Goal: Use online tool/utility: Utilize a website feature to perform a specific function

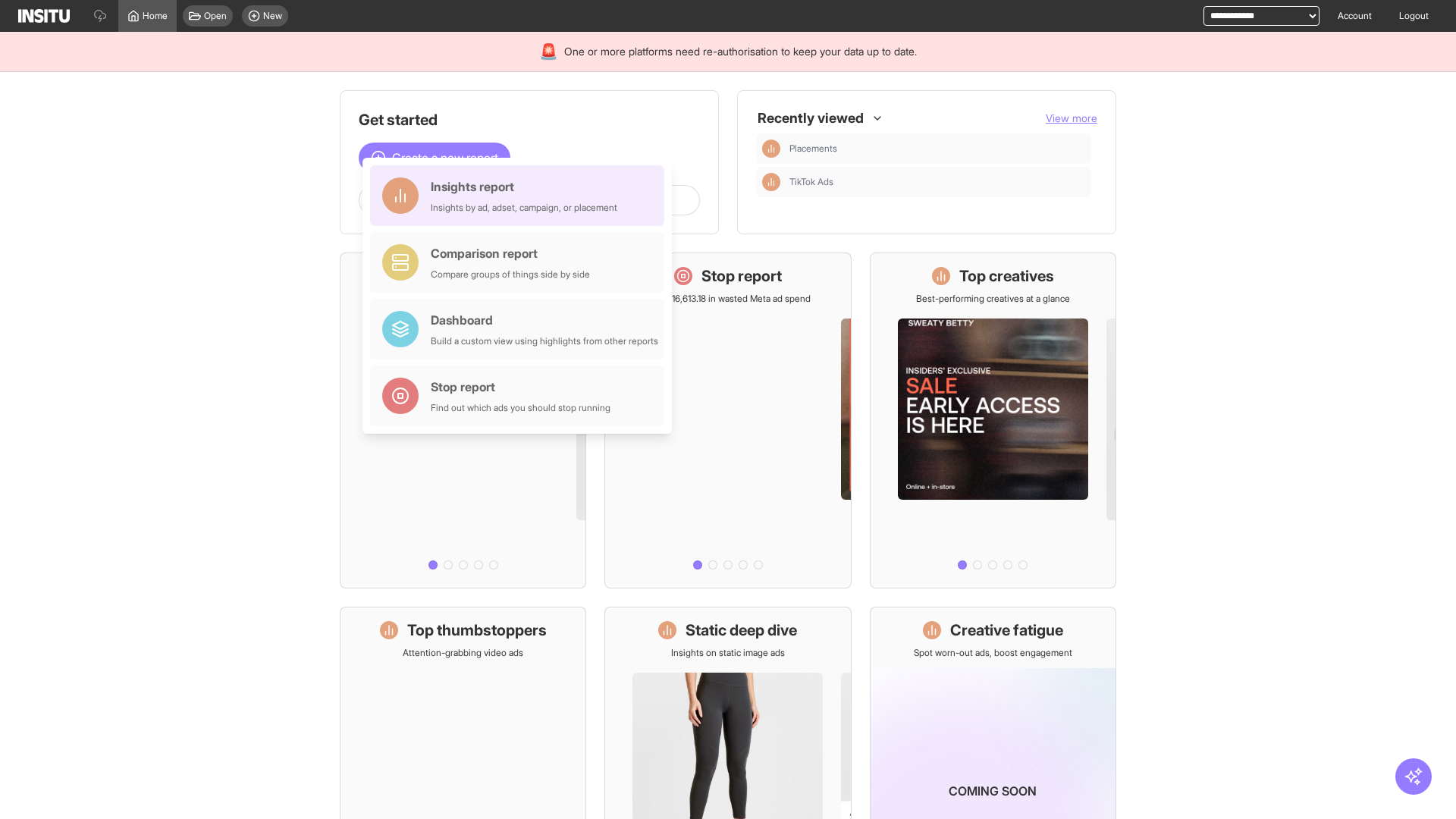
click at [521, 196] on div "Insights report Insights by ad, adset, campaign, or placement" at bounding box center [523, 196] width 187 height 36
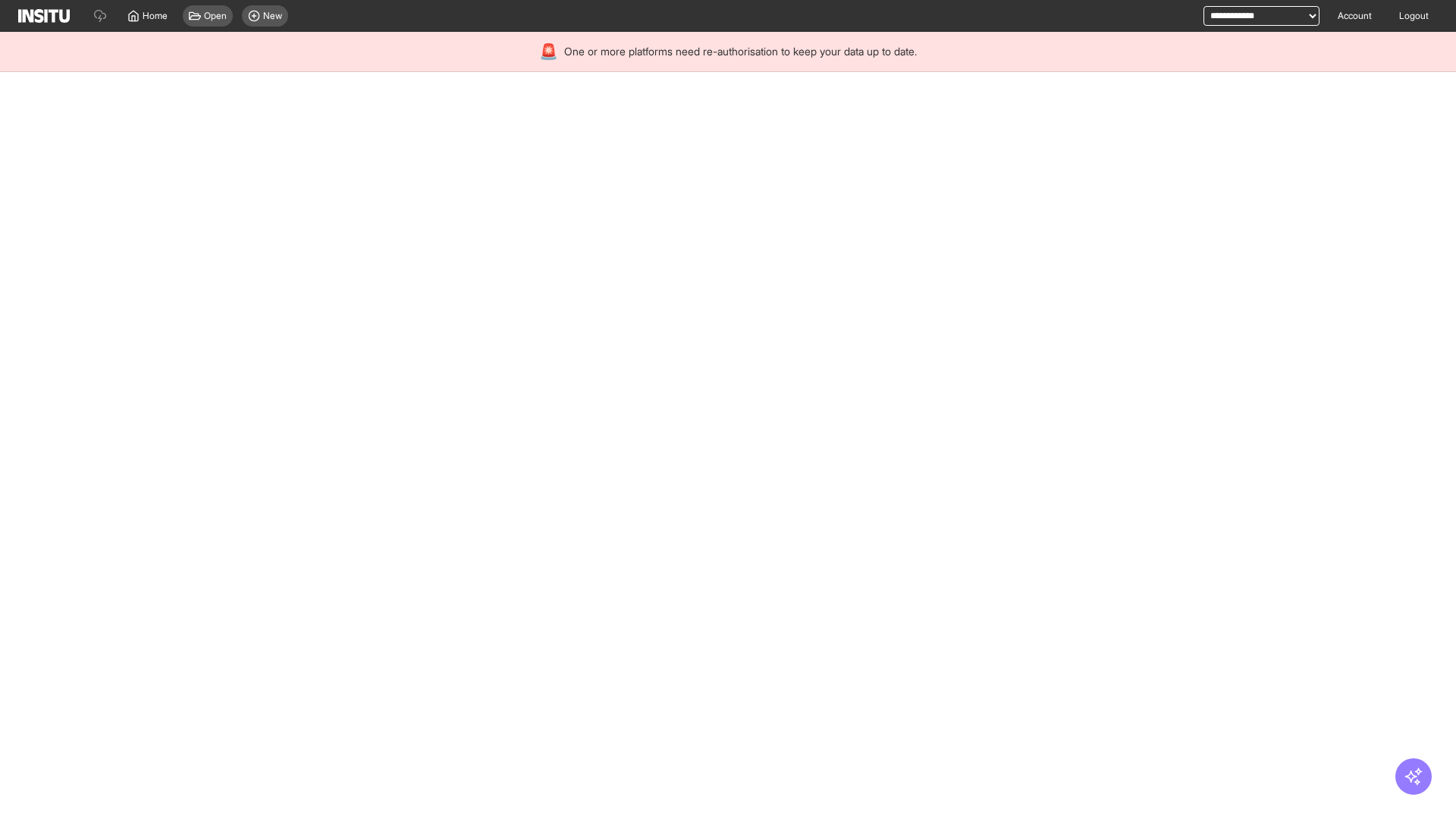
select select "**"
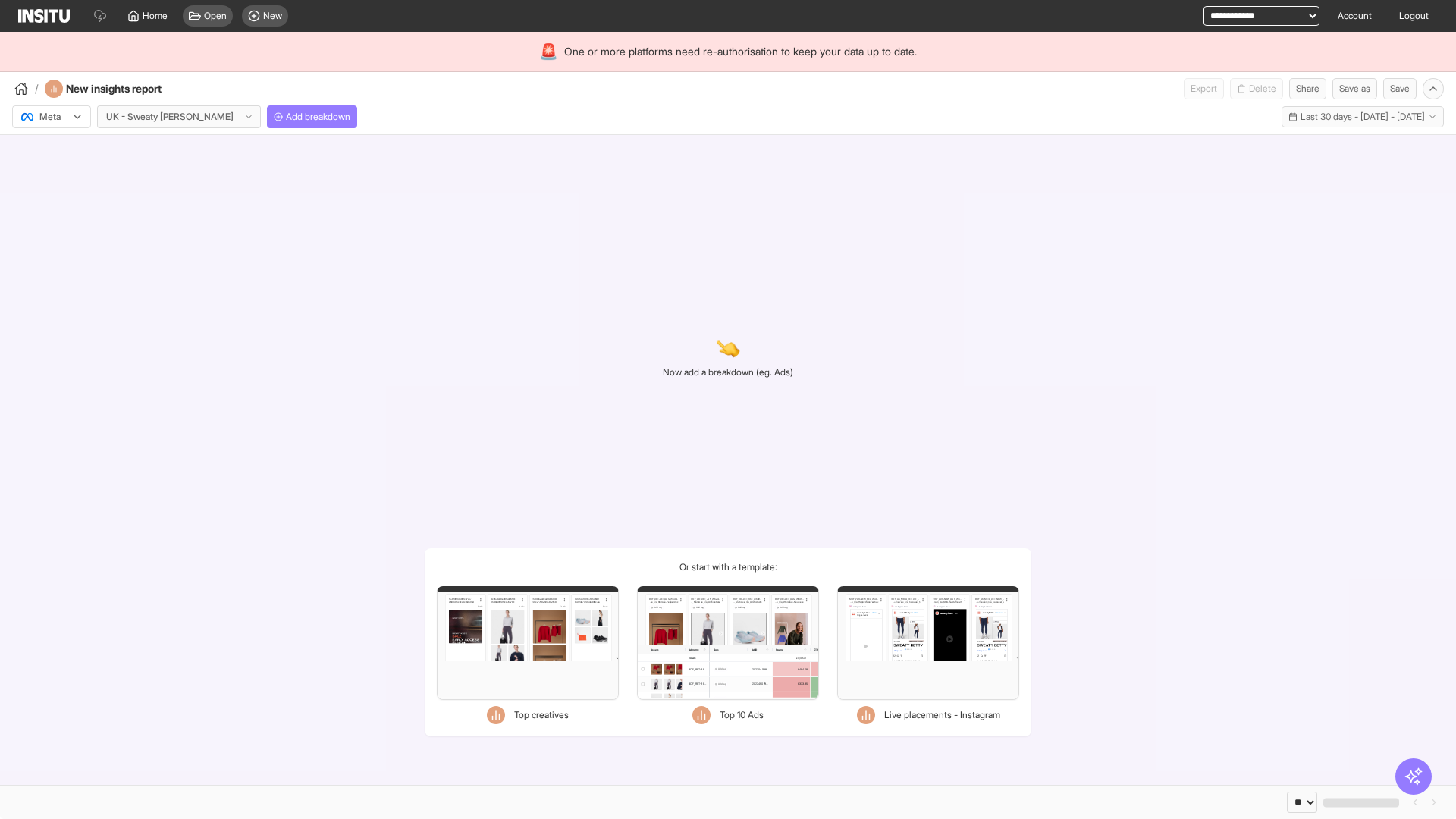
click at [52, 117] on div at bounding box center [41, 117] width 43 height 15
click at [51, 150] on span "Meta" at bounding box center [50, 150] width 21 height 14
click at [286, 117] on span "Add breakdown" at bounding box center [318, 117] width 64 height 12
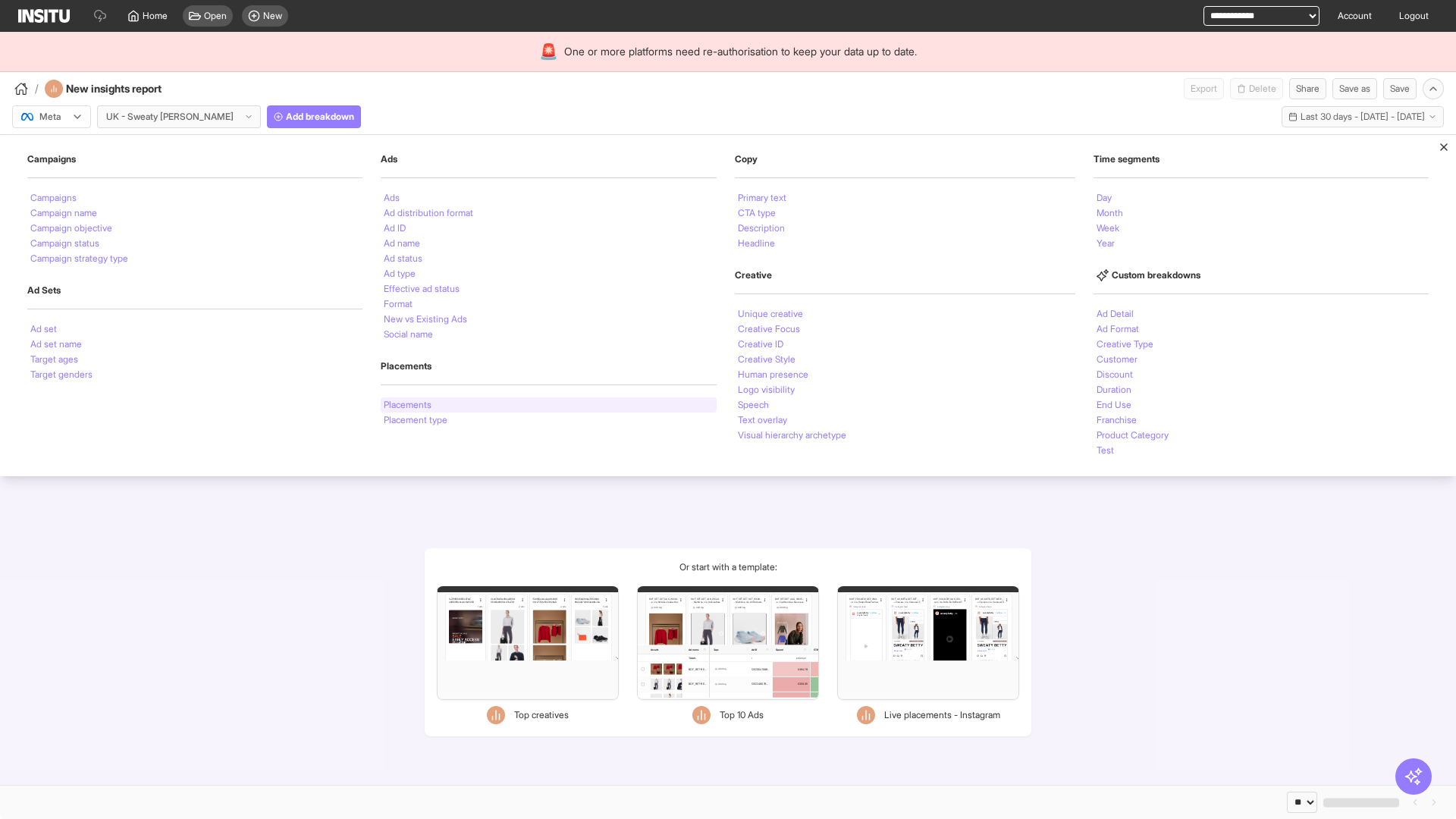
click at [408, 405] on li "Placements" at bounding box center [408, 404] width 48 height 9
